Goal: Learn about a topic

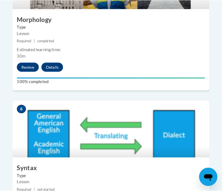
scroll to position [904, 0]
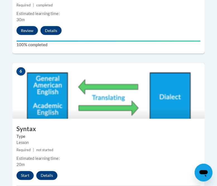
click at [132, 73] on img at bounding box center [108, 91] width 192 height 56
click at [26, 171] on button "Start" at bounding box center [24, 175] width 17 height 9
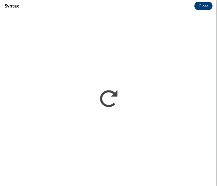
scroll to position [692, 0]
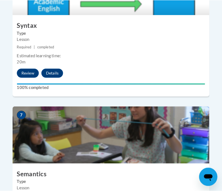
scroll to position [1043, 0]
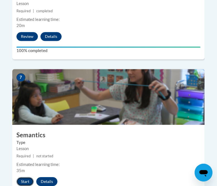
click at [28, 177] on button "Start" at bounding box center [24, 181] width 17 height 9
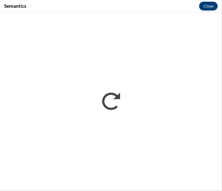
scroll to position [0, 0]
